Goal: Task Accomplishment & Management: Manage account settings

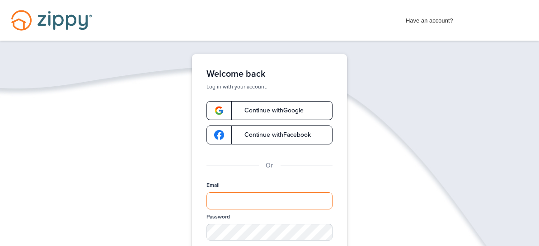
click at [226, 199] on input "Email" at bounding box center [270, 201] width 126 height 17
type input "**********"
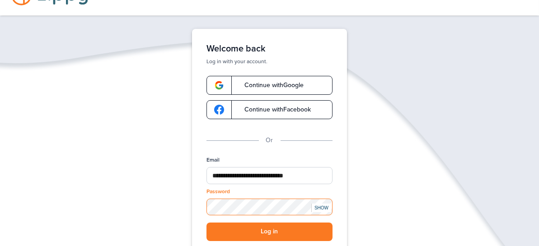
scroll to position [45, 0]
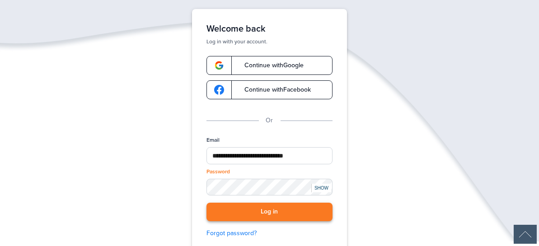
click at [269, 215] on button "Log in" at bounding box center [270, 212] width 126 height 19
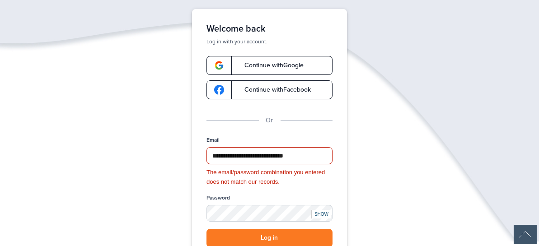
click at [320, 215] on div "SHOW" at bounding box center [321, 214] width 20 height 9
click at [270, 238] on button "Log in" at bounding box center [270, 238] width 126 height 19
click at [268, 236] on button "Log in" at bounding box center [270, 238] width 126 height 19
click at [260, 234] on button "Log in" at bounding box center [270, 238] width 126 height 19
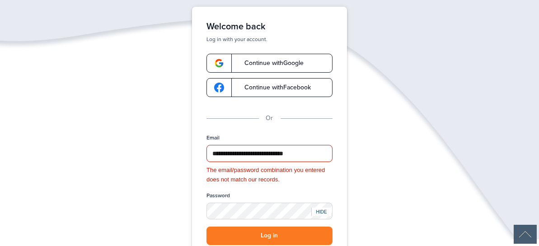
scroll to position [0, 0]
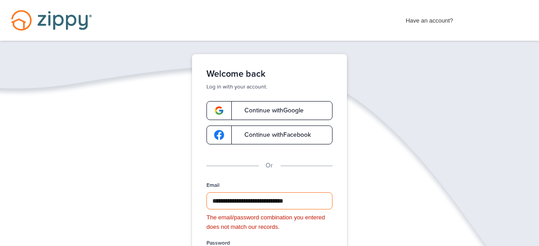
click at [320, 199] on input "**********" at bounding box center [270, 201] width 126 height 17
click at [319, 199] on input "**********" at bounding box center [270, 201] width 126 height 17
click at [170, 167] on div "**********" at bounding box center [269, 221] width 539 height 334
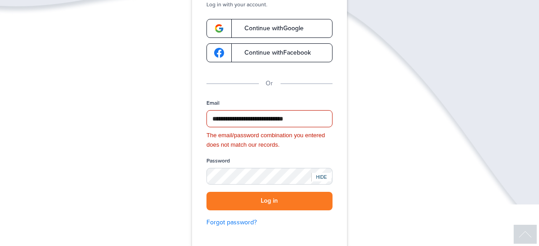
scroll to position [90, 0]
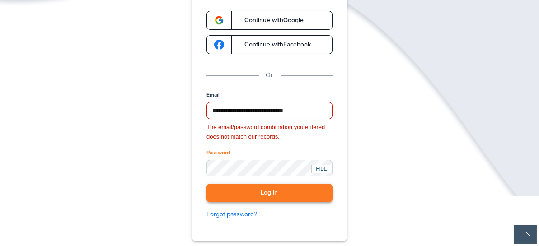
click at [262, 190] on button "Log in" at bounding box center [270, 193] width 126 height 19
click at [269, 192] on button "Log in" at bounding box center [270, 193] width 126 height 19
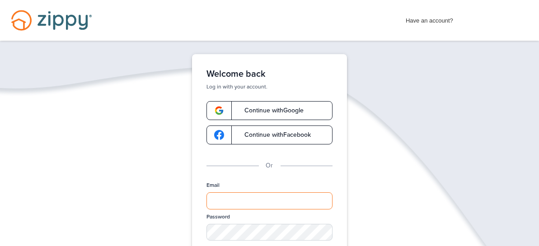
click at [222, 200] on input "Email" at bounding box center [270, 201] width 126 height 17
type input "**********"
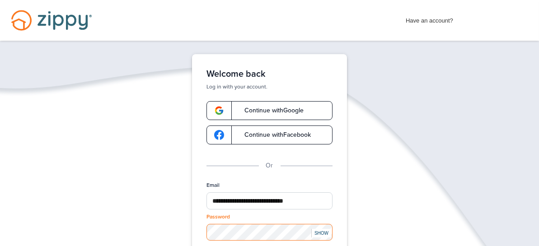
scroll to position [45, 0]
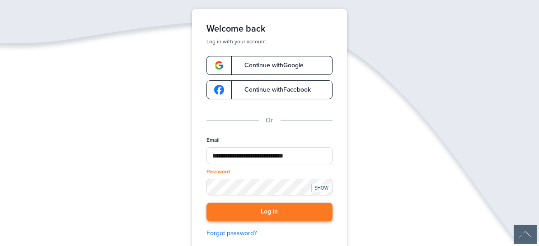
click at [240, 211] on button "Log in" at bounding box center [270, 212] width 126 height 19
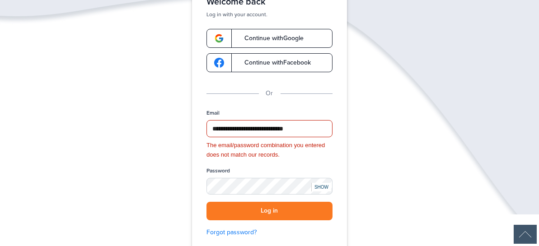
scroll to position [90, 0]
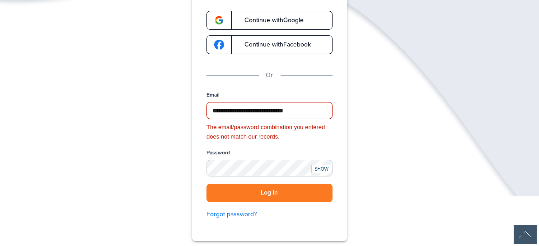
click at [320, 167] on div "SHOW" at bounding box center [321, 169] width 20 height 9
click at [250, 198] on button "Log in" at bounding box center [270, 193] width 126 height 19
click at [260, 190] on button "Log in" at bounding box center [270, 193] width 126 height 19
click at [259, 191] on button "Log in" at bounding box center [270, 193] width 126 height 19
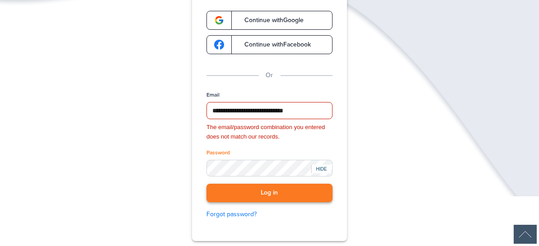
click at [260, 189] on button "Log in" at bounding box center [270, 193] width 126 height 19
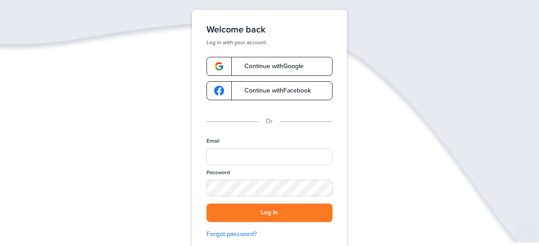
scroll to position [90, 0]
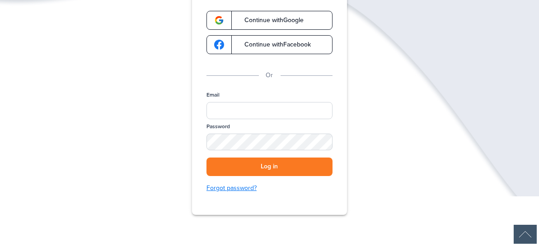
click at [241, 187] on link "Forgot password?" at bounding box center [270, 189] width 126 height 10
click at [220, 110] on input "Email" at bounding box center [270, 110] width 126 height 17
type input "**********"
click at [278, 169] on button "Log in" at bounding box center [270, 167] width 126 height 19
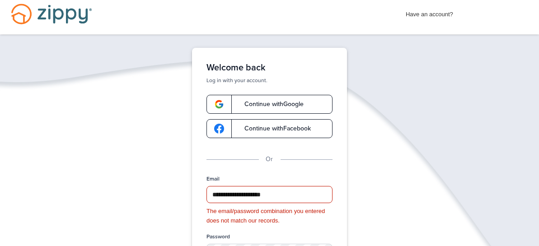
scroll to position [0, 0]
